Goal: Task Accomplishment & Management: Use online tool/utility

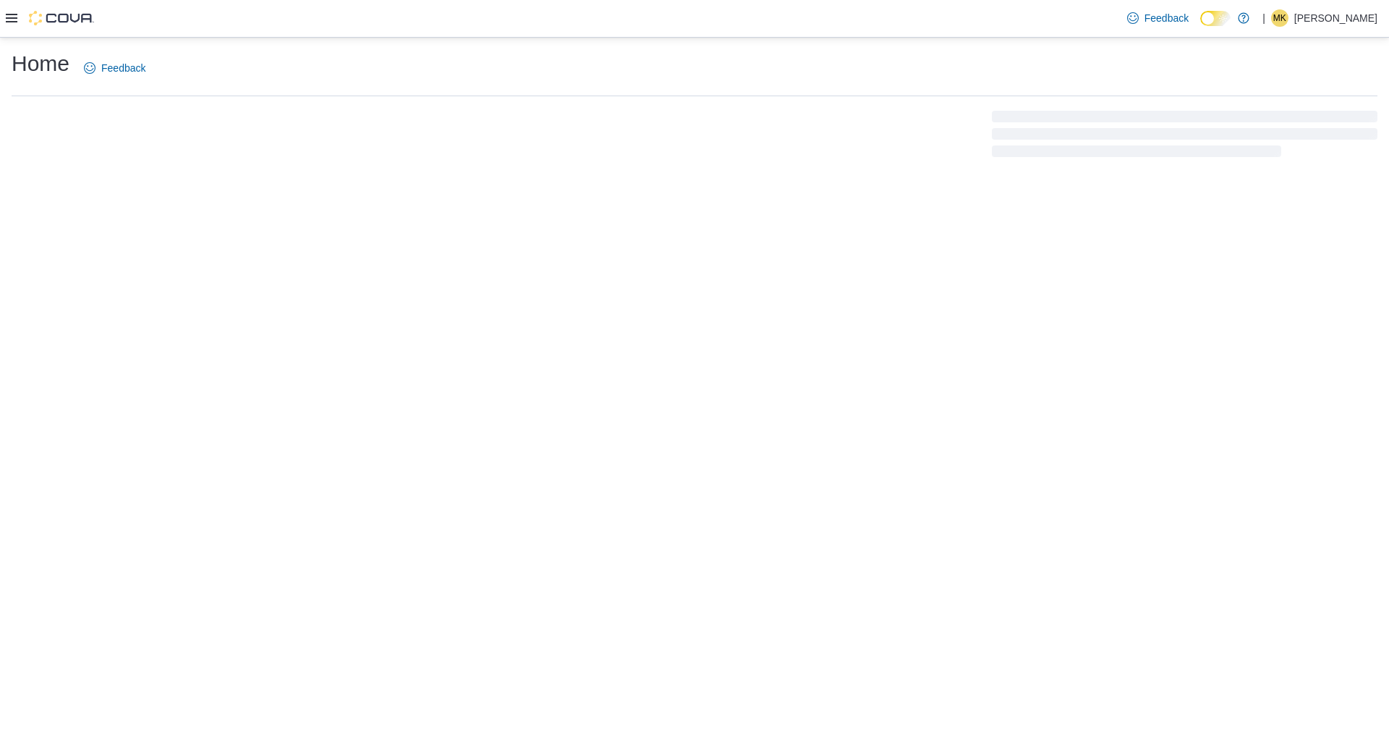
click at [13, 24] on icon at bounding box center [12, 18] width 12 height 12
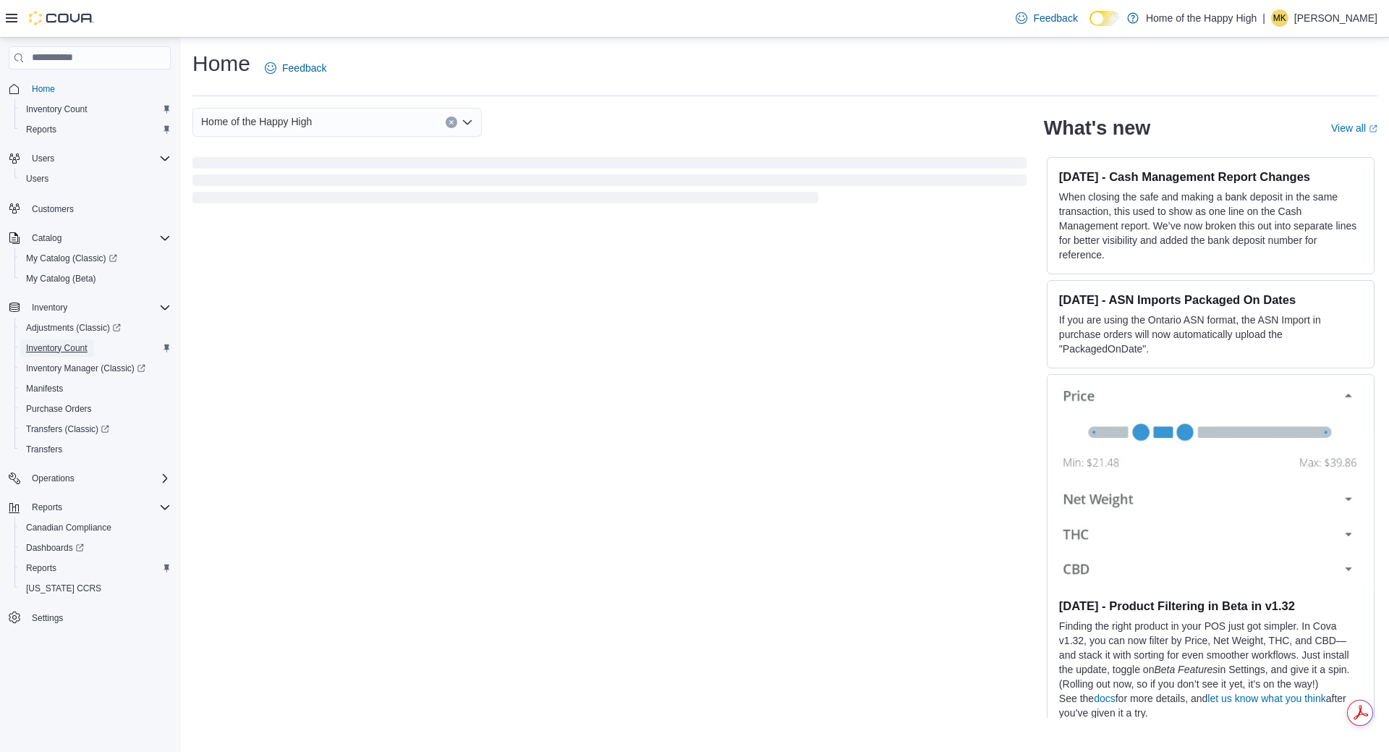
click at [85, 349] on span "Inventory Count" at bounding box center [56, 348] width 61 height 12
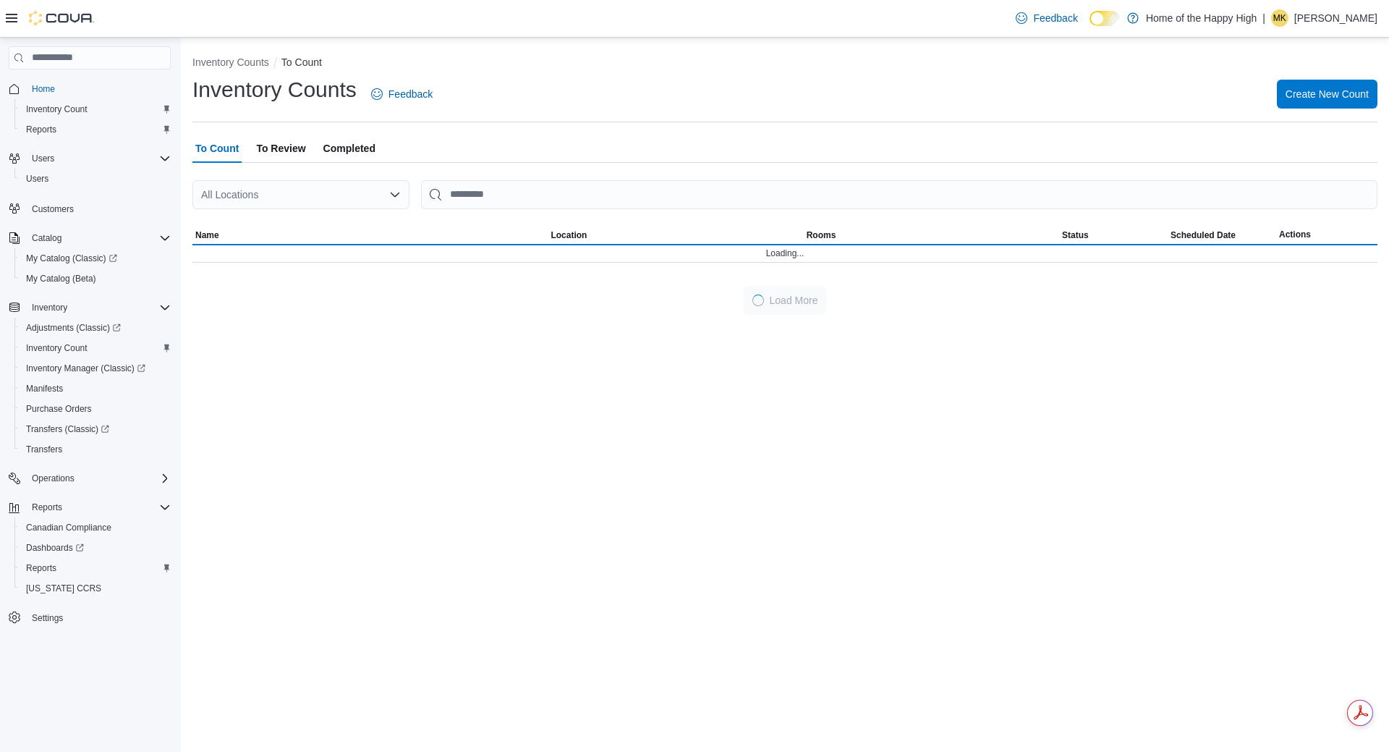
click at [283, 150] on span "To Review" at bounding box center [280, 148] width 49 height 29
click at [276, 194] on div "All Locations" at bounding box center [300, 194] width 217 height 29
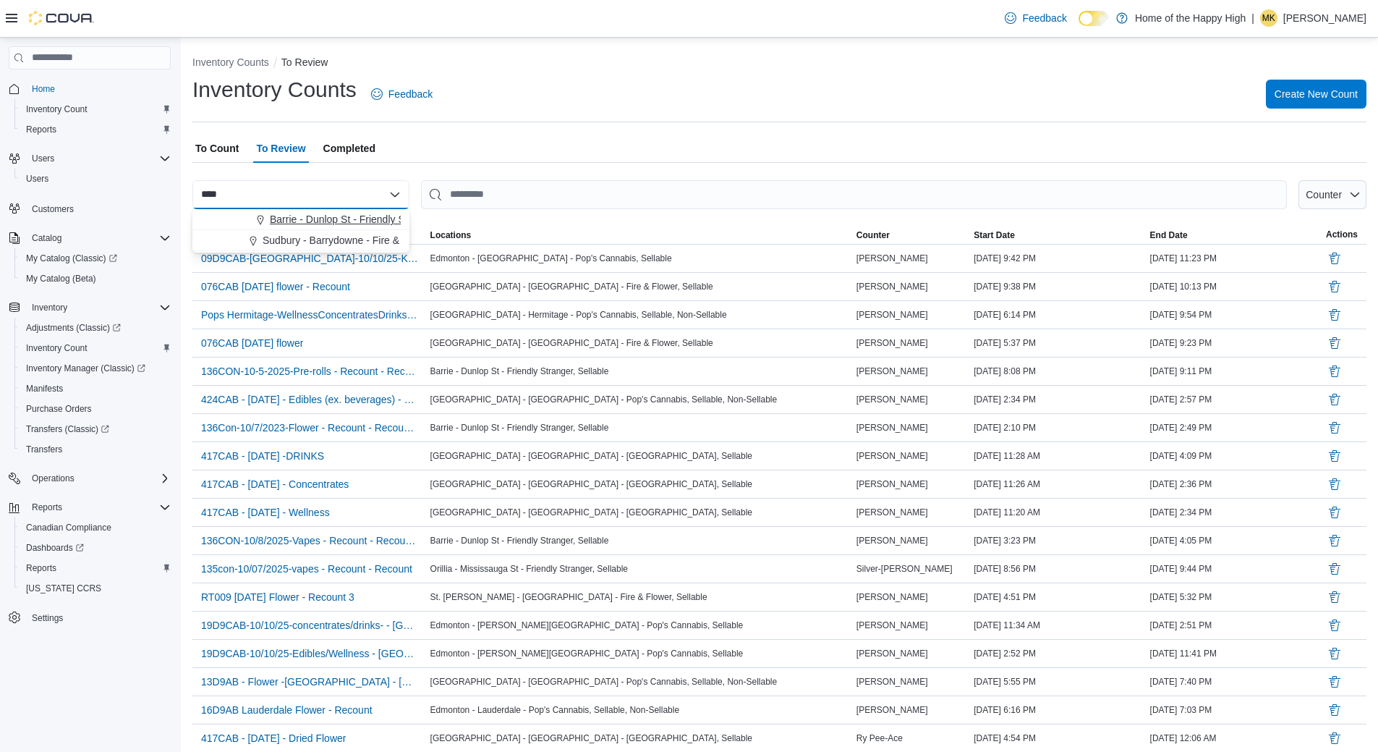
type input "****"
click at [291, 215] on span "Barrie - Dunlop St - Friendly Stranger" at bounding box center [353, 219] width 167 height 14
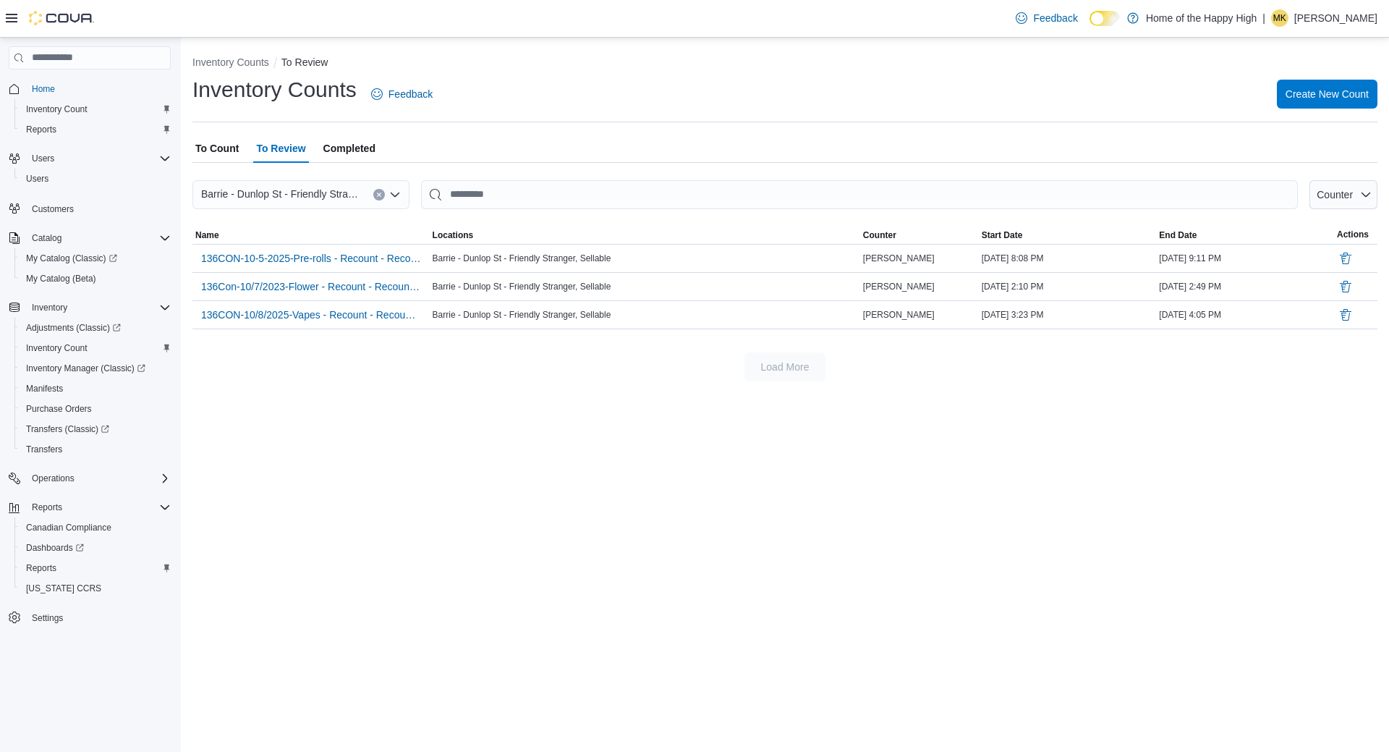
click at [231, 150] on span "To Count" at bounding box center [216, 148] width 43 height 29
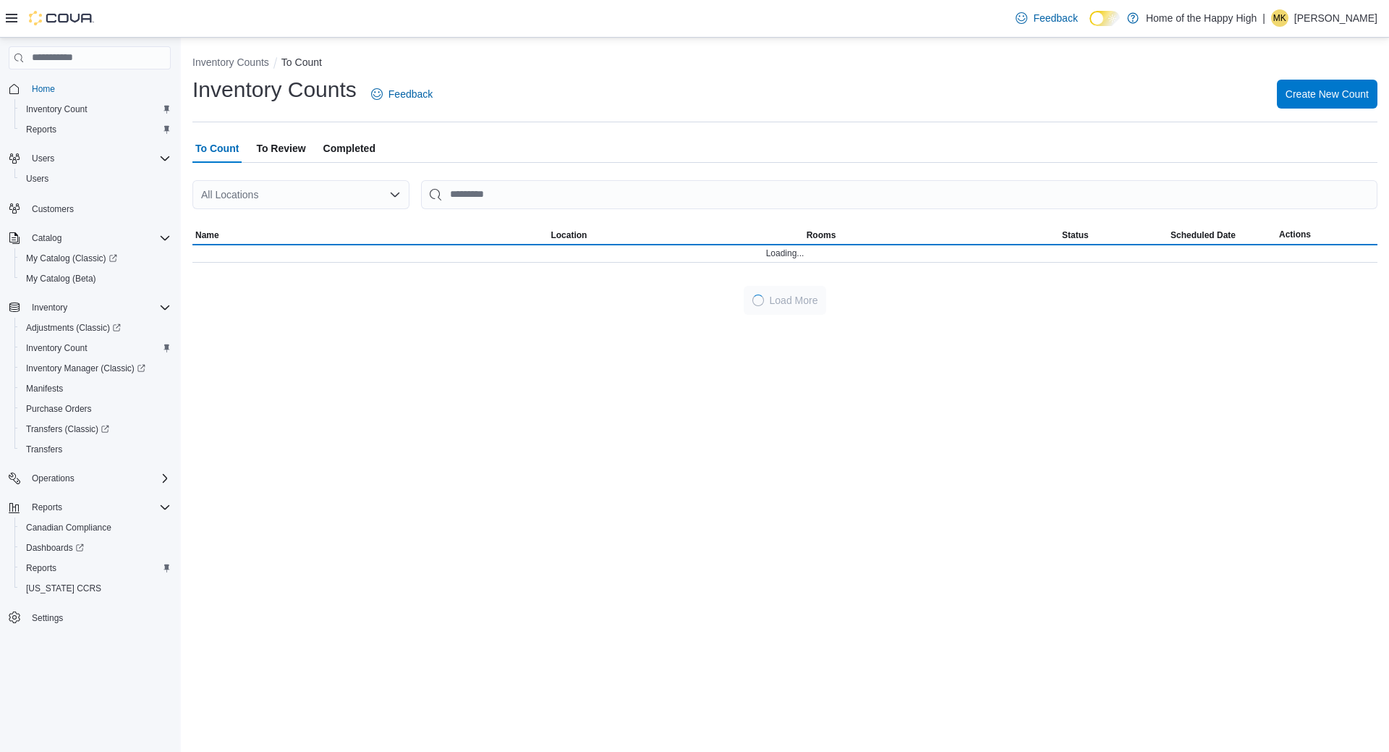
click at [242, 193] on div "All Locations" at bounding box center [300, 194] width 217 height 29
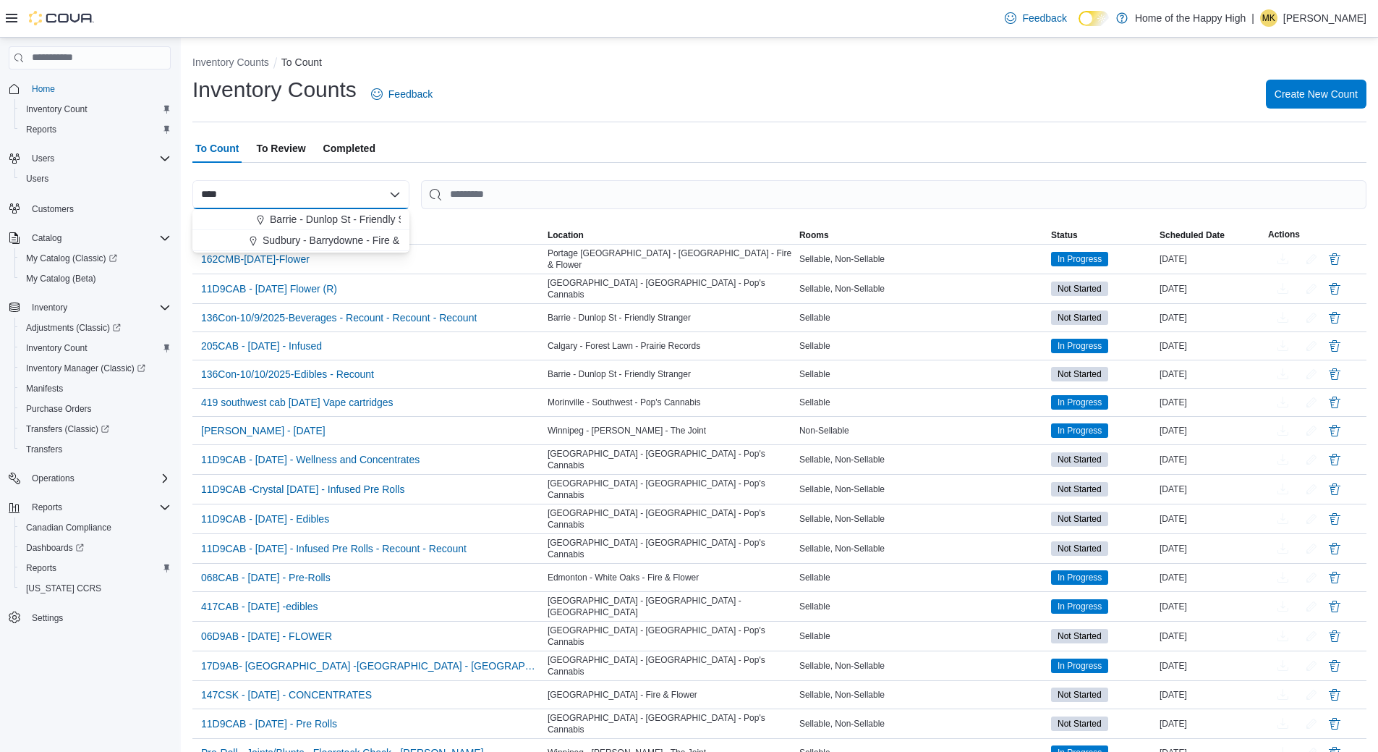
type input "****"
click at [281, 205] on div "**** Combo box. Selected. barr. Selected. Combo box input. All Locations. Type …" at bounding box center [300, 194] width 217 height 29
click at [292, 225] on span "Barrie - Dunlop St - Friendly Stranger" at bounding box center [353, 219] width 167 height 14
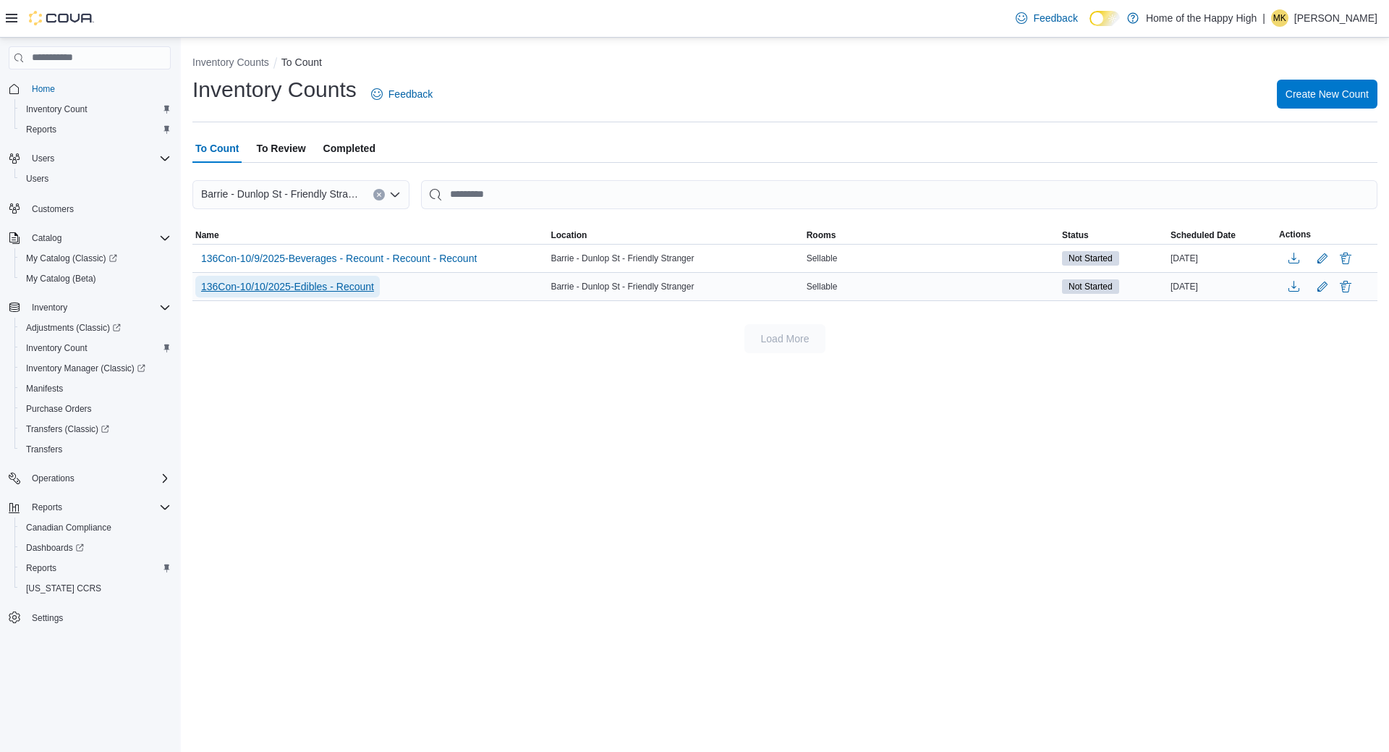
click at [313, 289] on span "136Con-10/10/2025-Edibles - Recount" at bounding box center [287, 286] width 173 height 14
click at [320, 283] on span "136Con-10/10/2025-Edibles - Recount" at bounding box center [287, 286] width 173 height 14
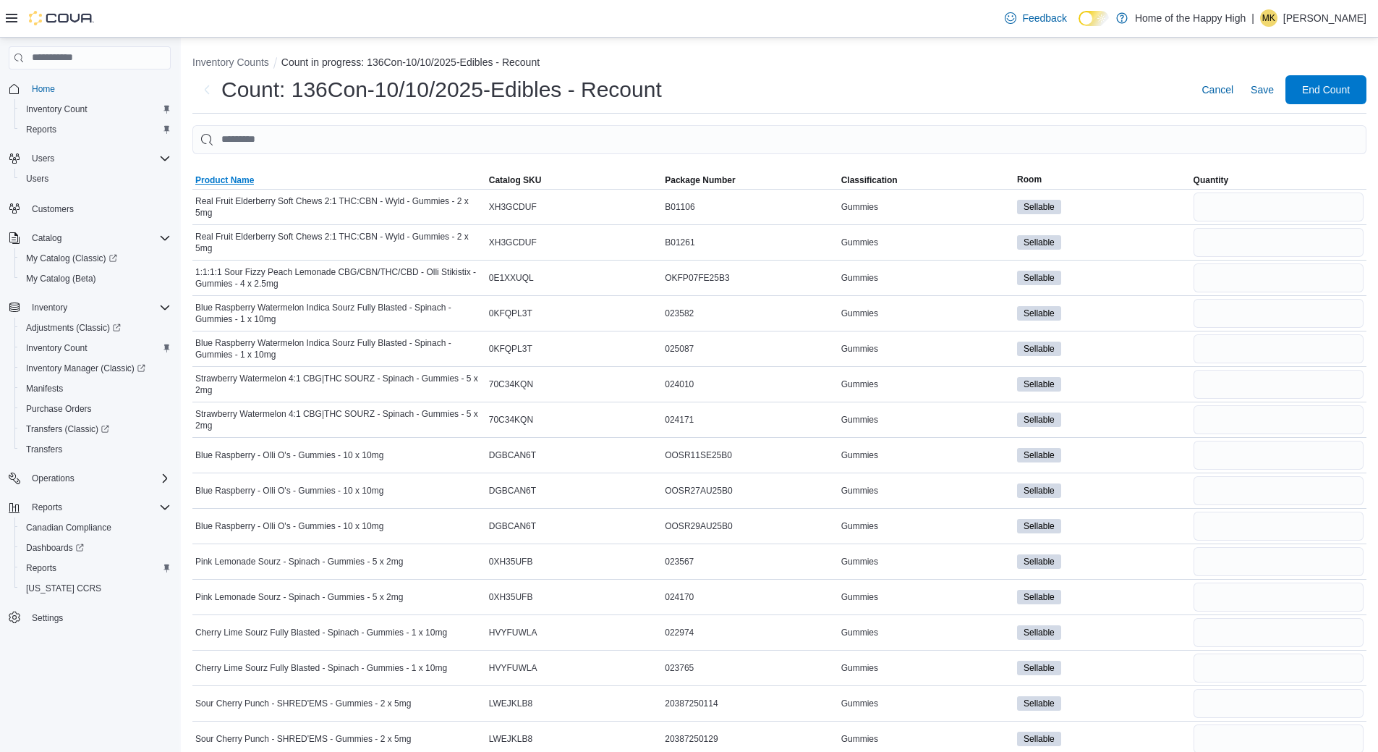
click at [246, 179] on span "Product Name" at bounding box center [224, 180] width 59 height 12
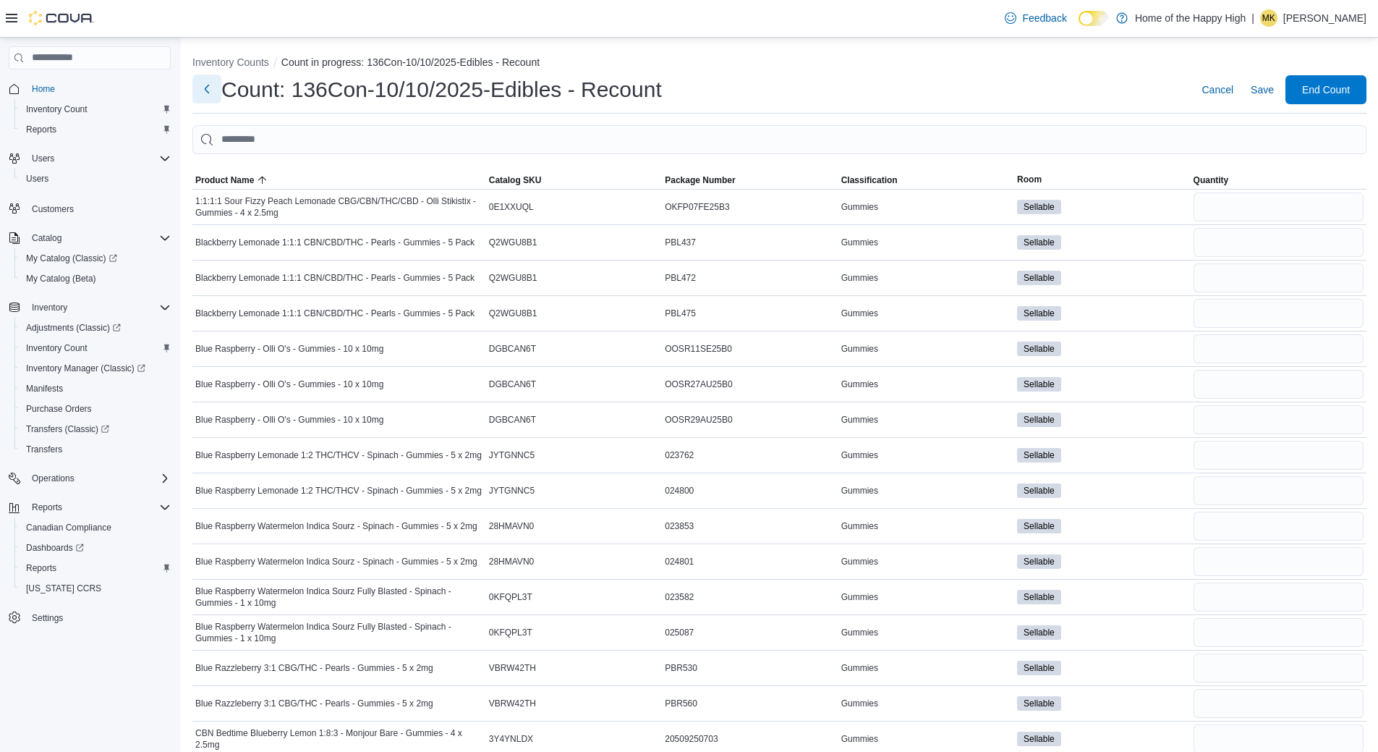
click at [209, 91] on button "Next" at bounding box center [206, 89] width 29 height 29
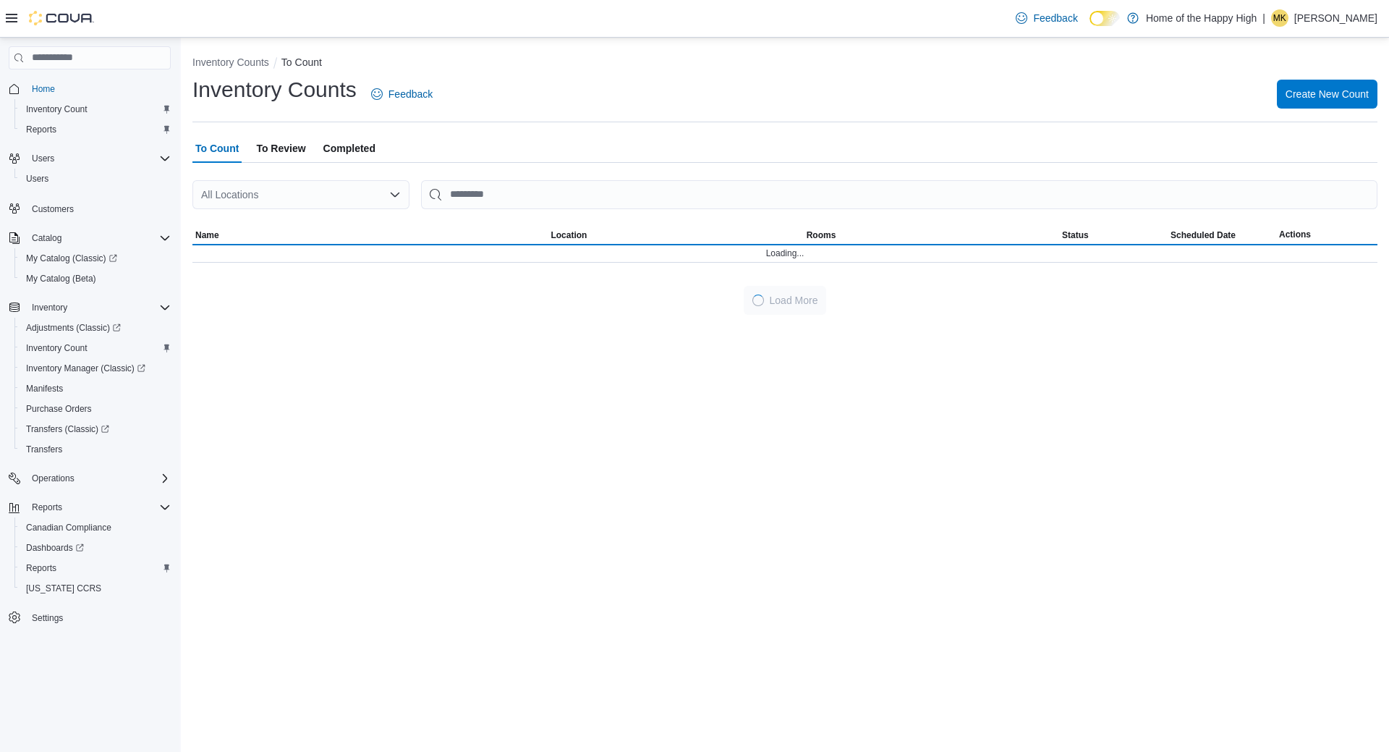
click at [279, 147] on span "To Review" at bounding box center [280, 148] width 49 height 29
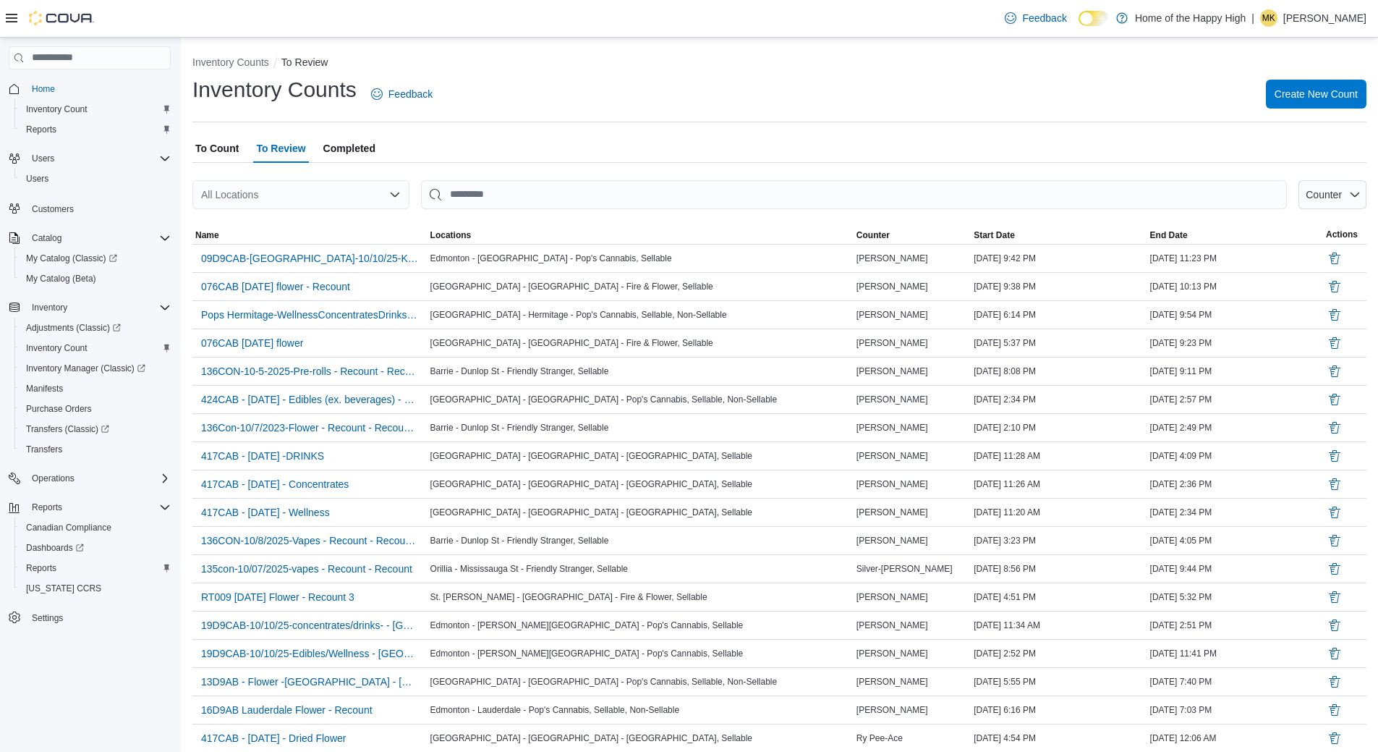
click at [290, 196] on div "All Locations" at bounding box center [300, 194] width 217 height 29
click at [218, 141] on span "To Count" at bounding box center [216, 148] width 43 height 29
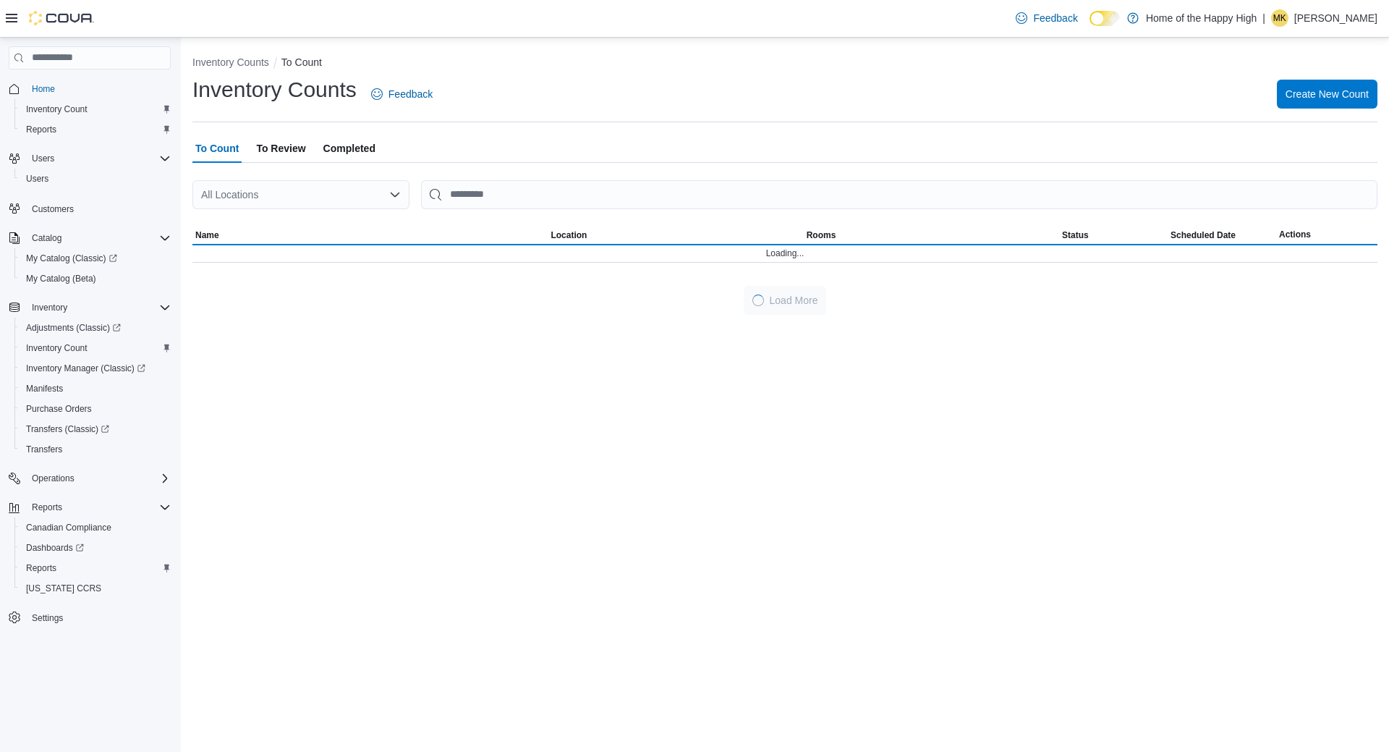
click at [296, 144] on span "To Review" at bounding box center [280, 148] width 49 height 29
click at [292, 201] on div "All Locations" at bounding box center [300, 194] width 217 height 29
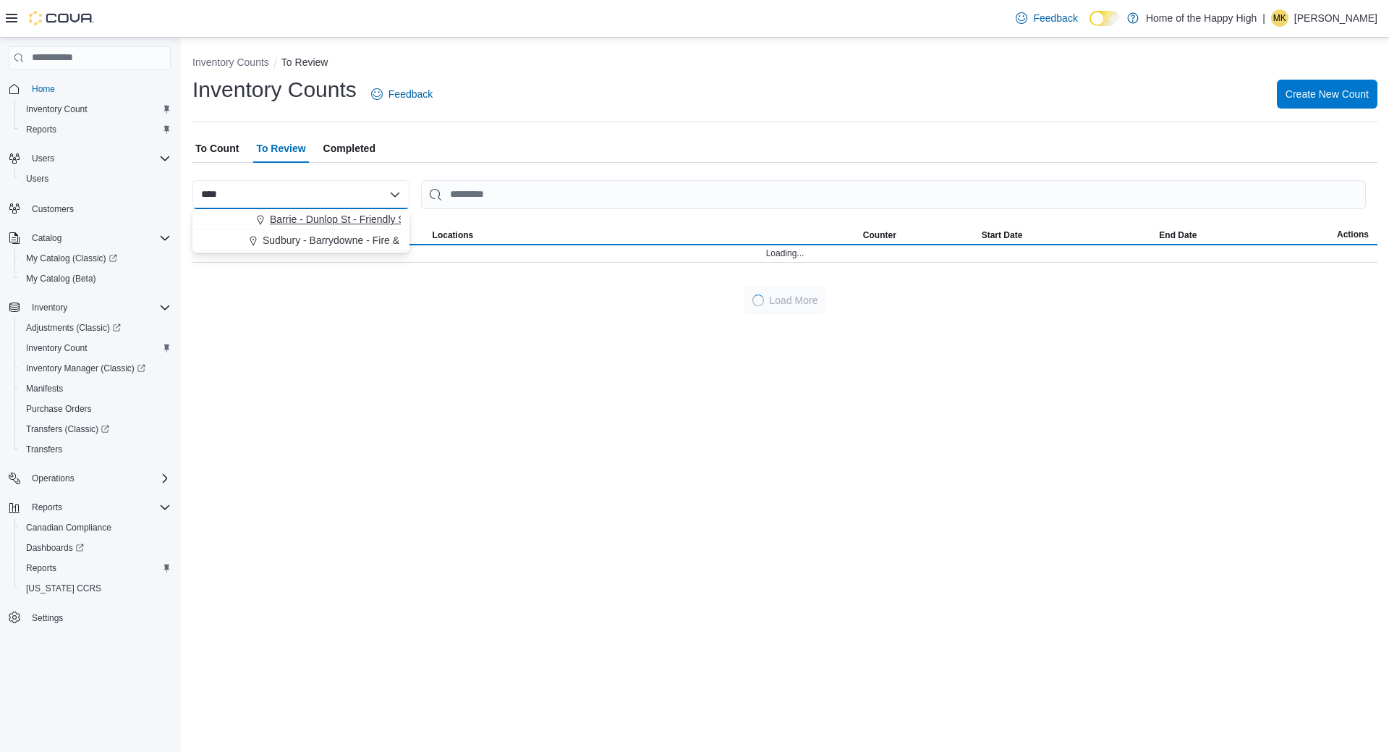
type input "****"
click at [299, 211] on button "Barrie - Dunlop St - Friendly Stranger" at bounding box center [300, 219] width 217 height 21
